Goal: Information Seeking & Learning: Learn about a topic

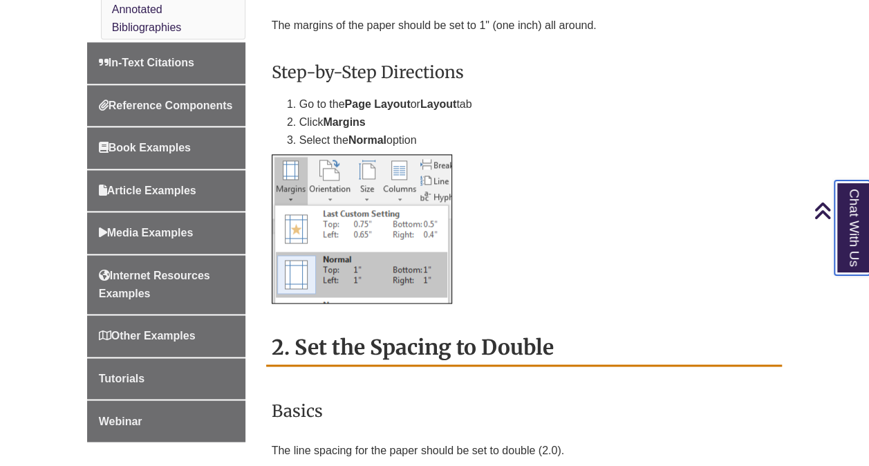
scroll to position [908, 0]
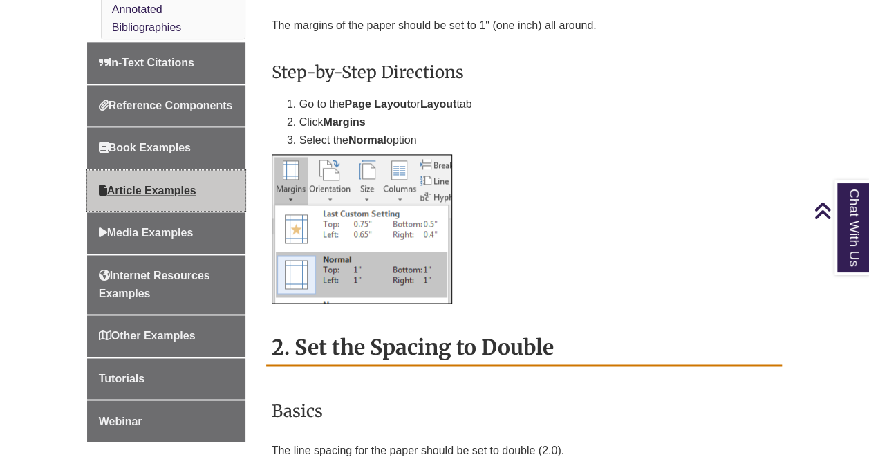
click at [170, 196] on span "Article Examples" at bounding box center [147, 191] width 97 height 12
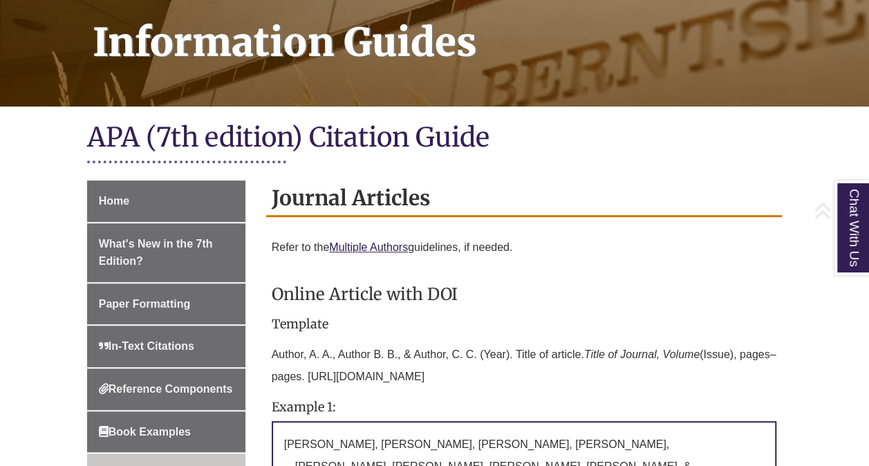
scroll to position [228, 0]
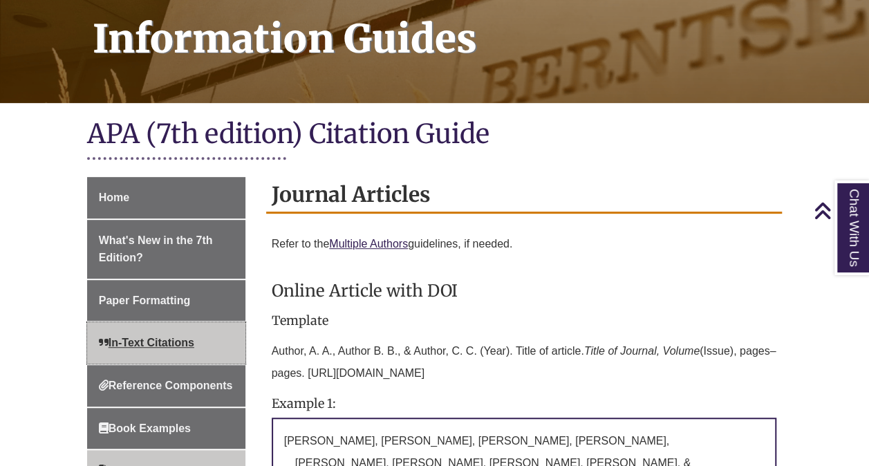
click at [189, 337] on span "In-Text Citations" at bounding box center [146, 343] width 95 height 12
